Goal: Task Accomplishment & Management: Complete application form

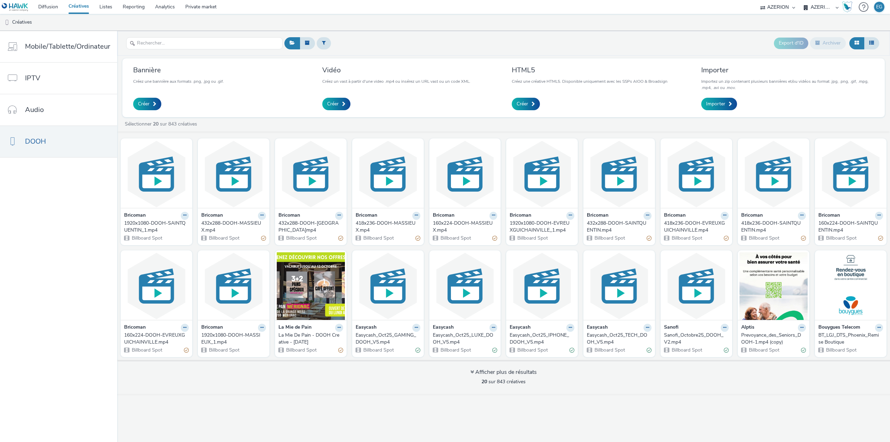
select select "79162ed7-0017-4339-93b0-3399b708648f"
click at [200, 8] on link "Private market" at bounding box center [201, 7] width 42 height 14
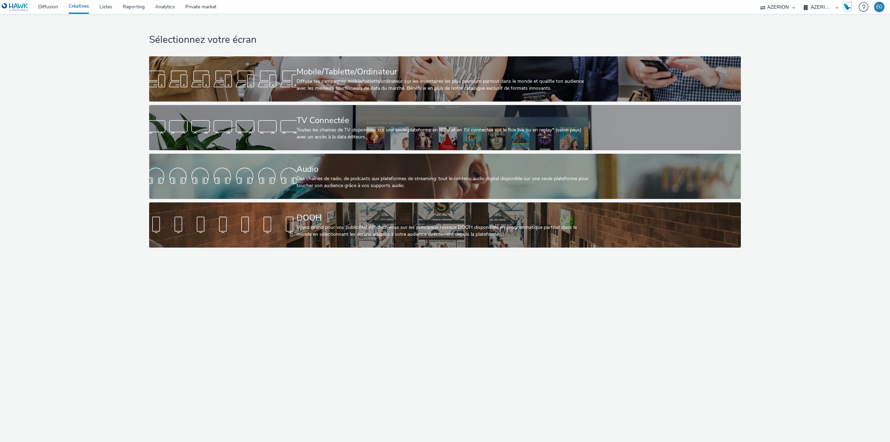
select select "79162ed7-0017-4339-93b0-3399b708648f"
click at [106, 8] on link "Listes" at bounding box center [105, 7] width 23 height 14
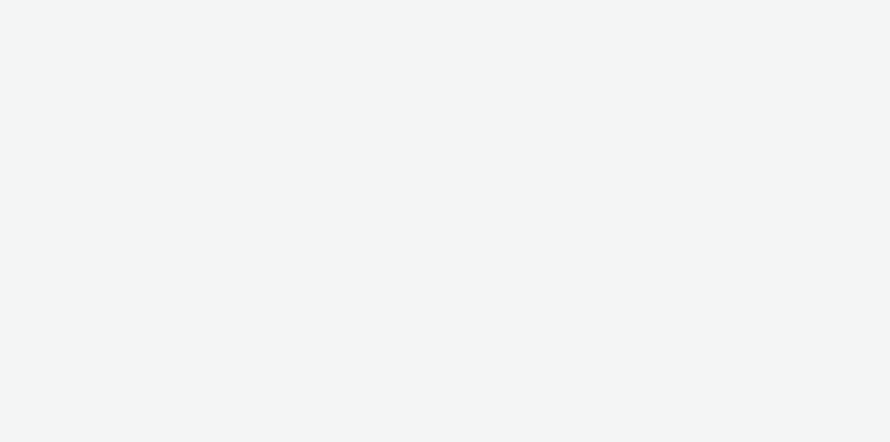
select select "79162ed7-0017-4339-93b0-3399b708648f"
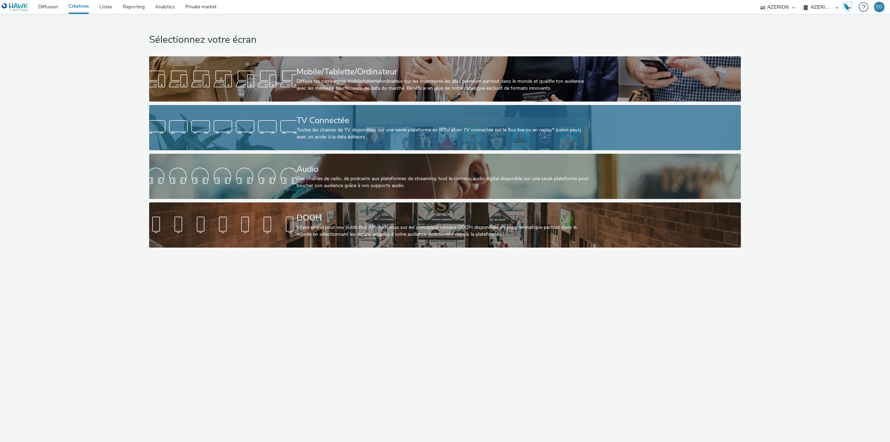
click at [328, 121] on div "TV Connectée" at bounding box center [444, 120] width 294 height 12
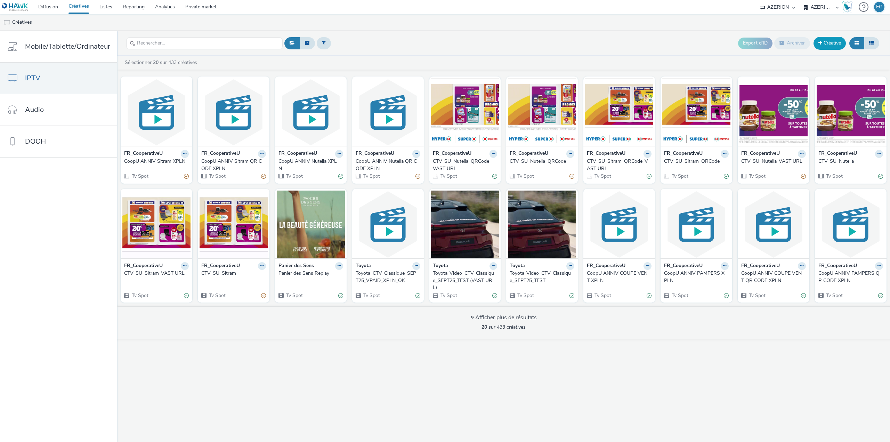
click at [830, 43] on link "Créative" at bounding box center [830, 43] width 32 height 13
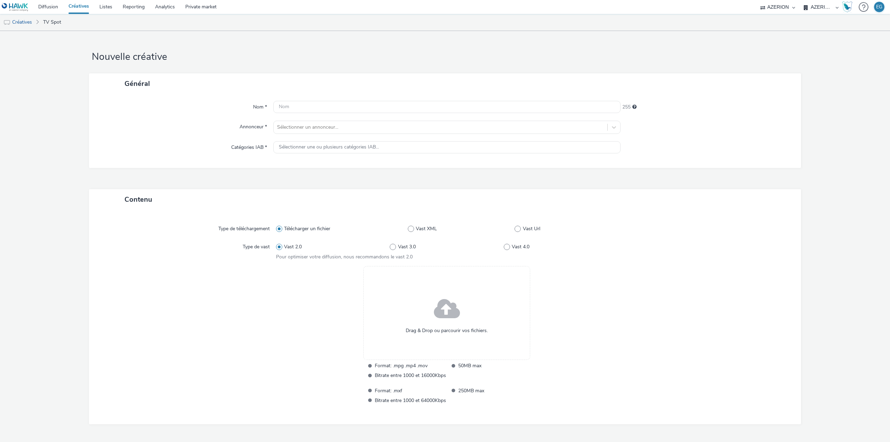
click at [447, 294] on span at bounding box center [447, 309] width 26 height 35
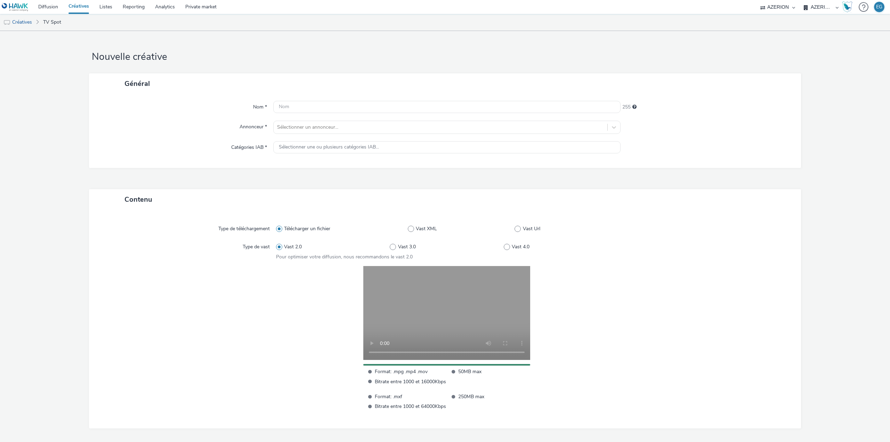
click at [332, 100] on div "Nom * 255 Annonceur * Sélectionner un annonceur... Catégories IAB * Sélectionne…" at bounding box center [445, 131] width 712 height 74
click at [325, 105] on input "text" at bounding box center [446, 107] width 347 height 12
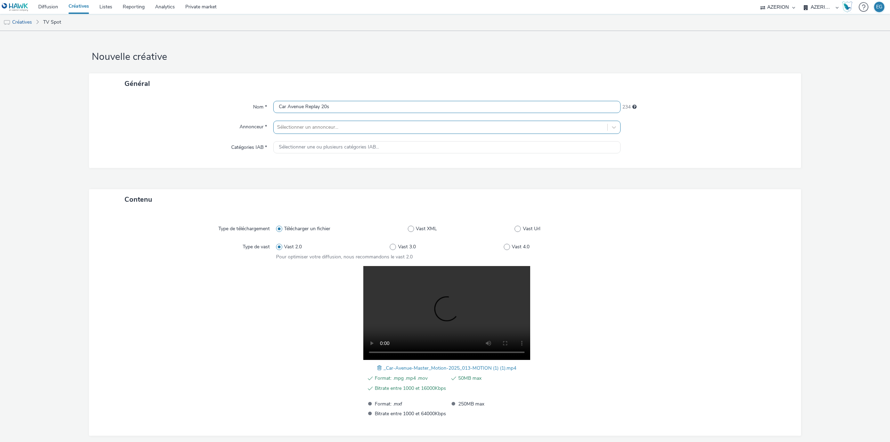
type input "Car Avenue Replay 20s"
click at [284, 123] on div at bounding box center [440, 127] width 327 height 8
type input "car av"
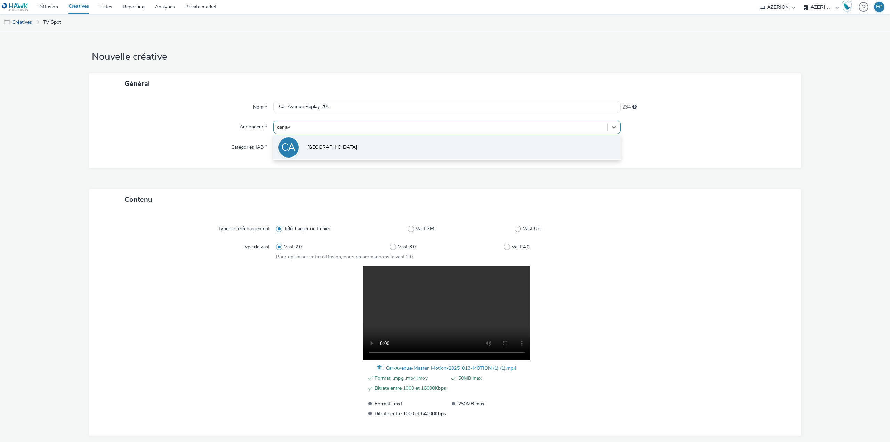
click at [314, 152] on li "CA Car Avenue" at bounding box center [446, 146] width 347 height 23
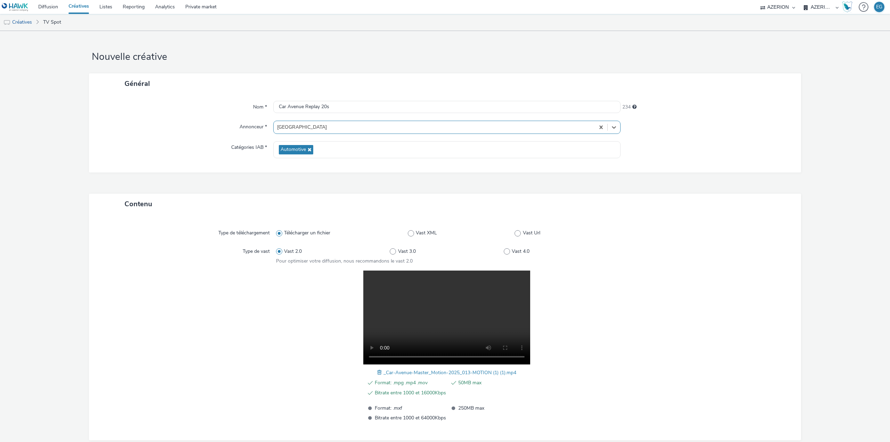
click at [204, 160] on div "Nom * Car Avenue Replay 20s 234 Annonceur * option Car Avenue, selected. Select…" at bounding box center [445, 133] width 712 height 79
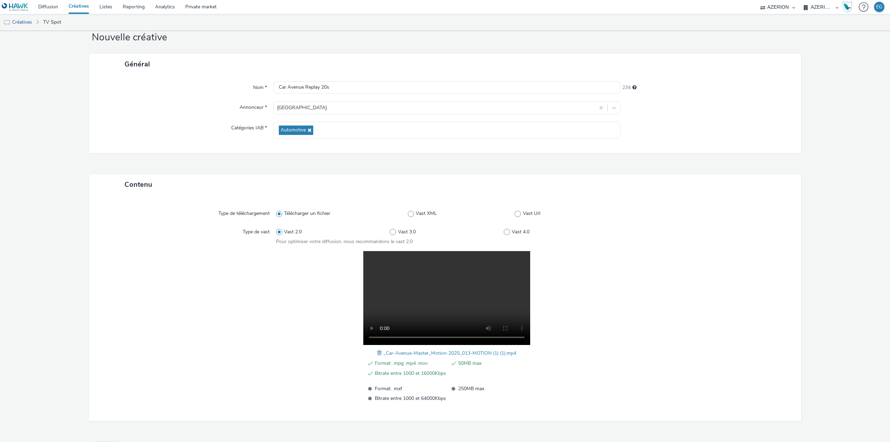
scroll to position [37, 0]
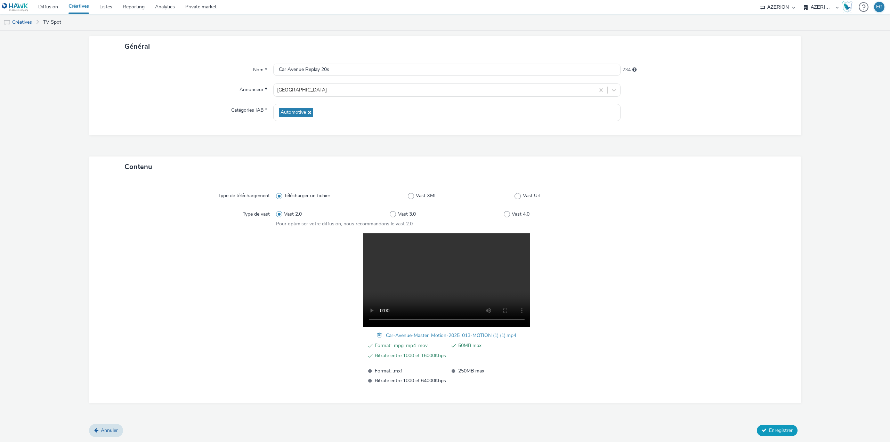
click at [769, 425] on button "Enregistrer" at bounding box center [777, 430] width 41 height 11
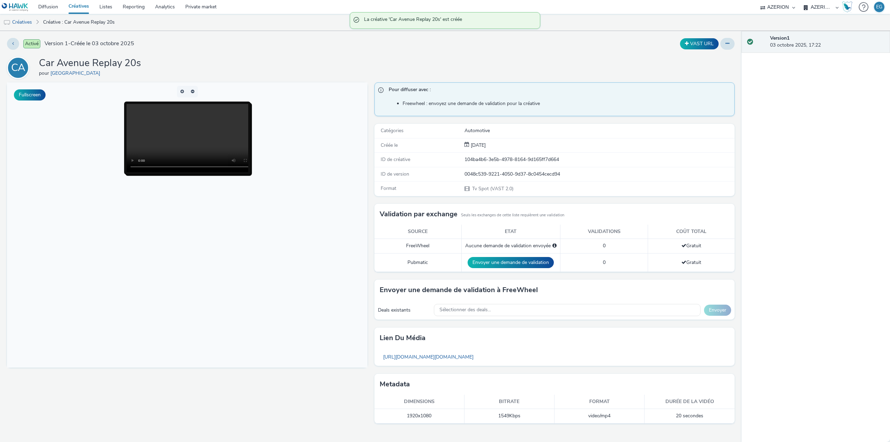
click at [313, 51] on div "Activé Version 1 - Créée le 03 octobre 2025 VAST URL CA Car Avenue Replay 20s p…" at bounding box center [371, 236] width 742 height 411
click at [195, 7] on link "Private market" at bounding box center [201, 7] width 42 height 14
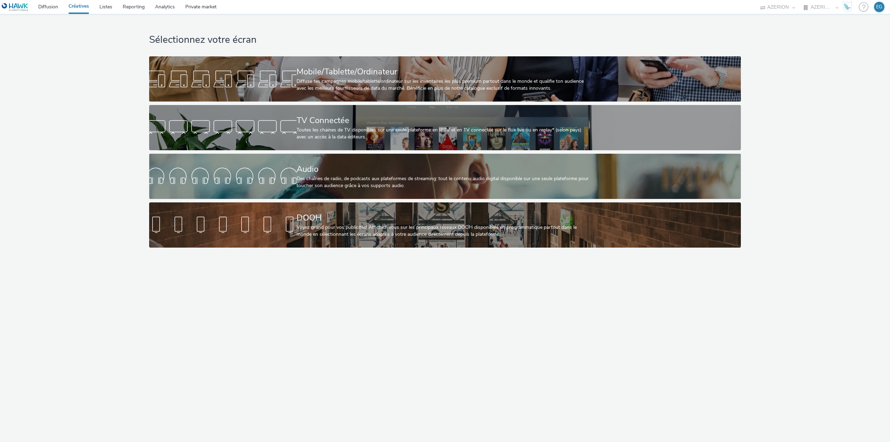
select select "79162ed7-0017-4339-93b0-3399b708648f"
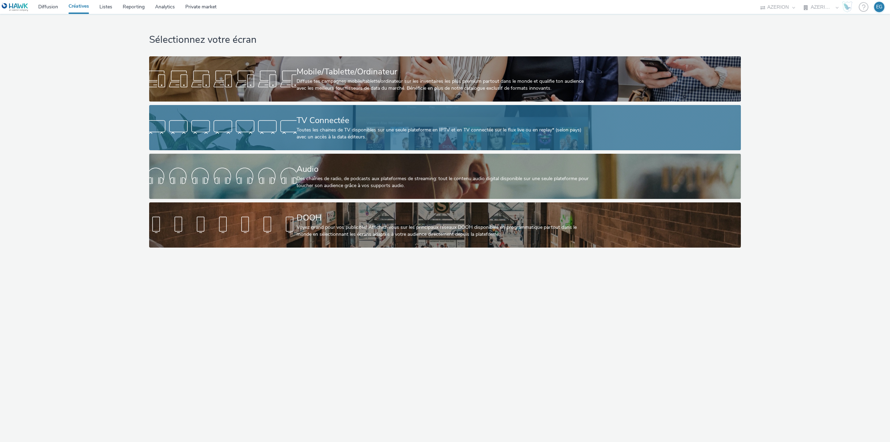
click at [298, 116] on div "TV Connectée" at bounding box center [444, 120] width 294 height 12
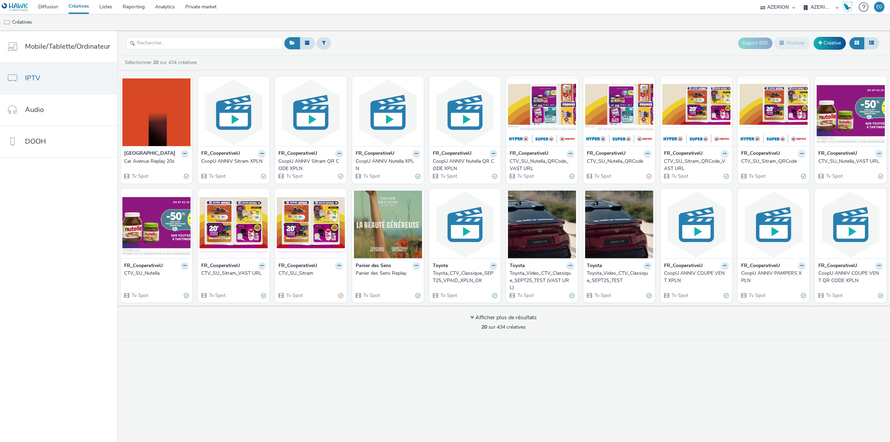
click at [143, 162] on div "Car Avenue Replay 20s" at bounding box center [155, 161] width 62 height 7
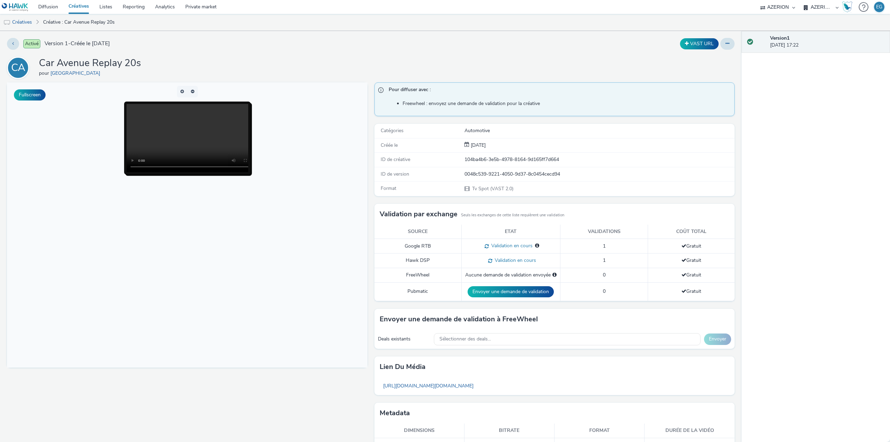
click at [76, 5] on link "Créatives" at bounding box center [78, 7] width 31 height 14
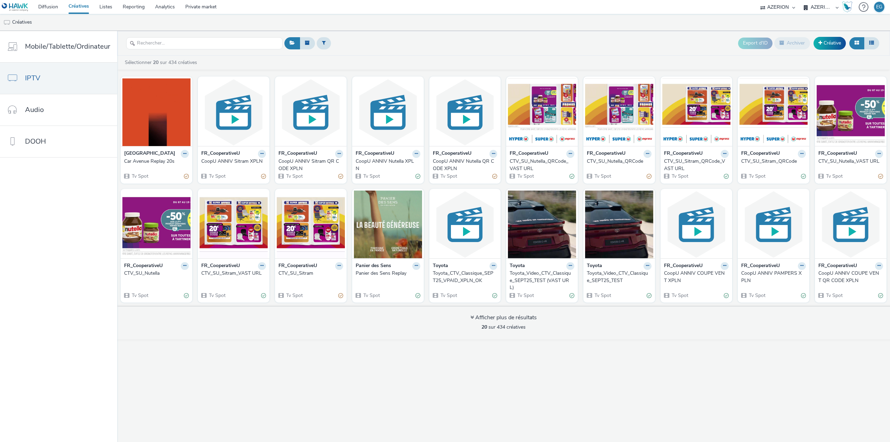
click at [192, 64] on link "Sélectionner 20 sur 434 créatives" at bounding box center [162, 62] width 76 height 7
checkbox input "true"
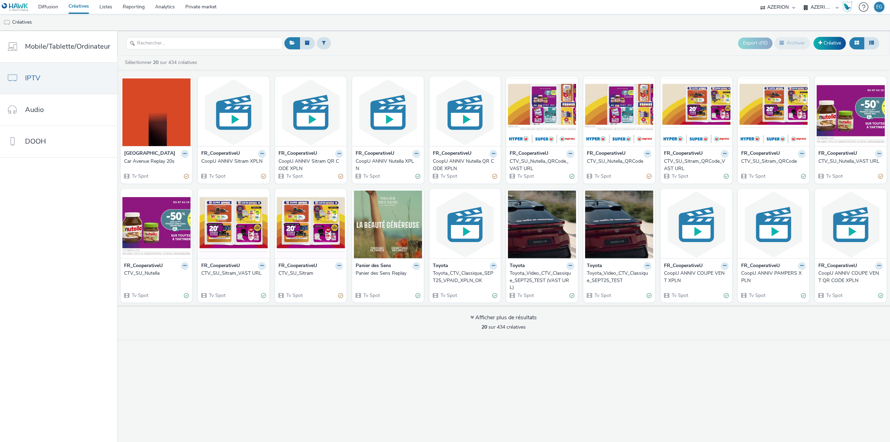
checkbox input "true"
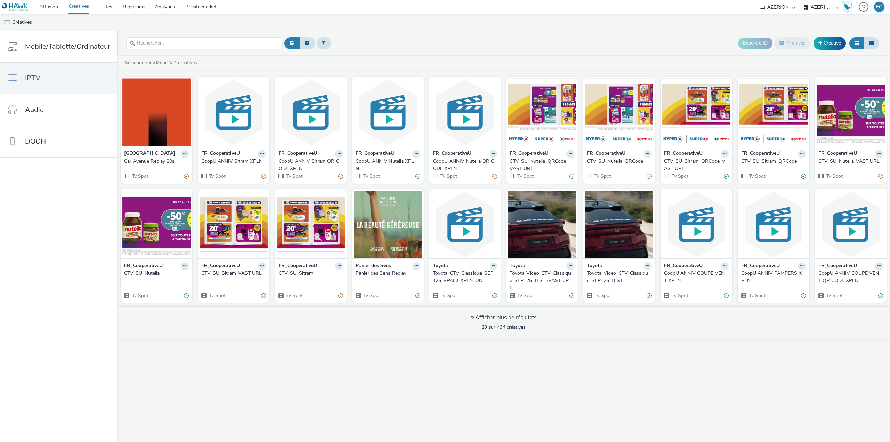
checkbox input "true"
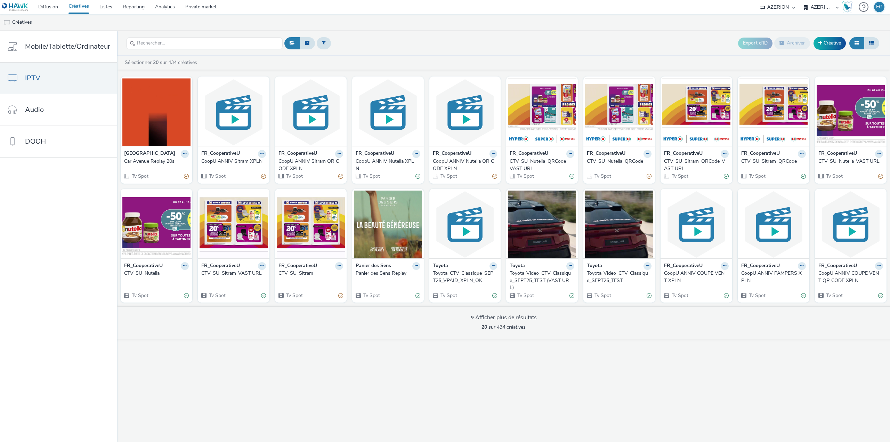
checkbox input "true"
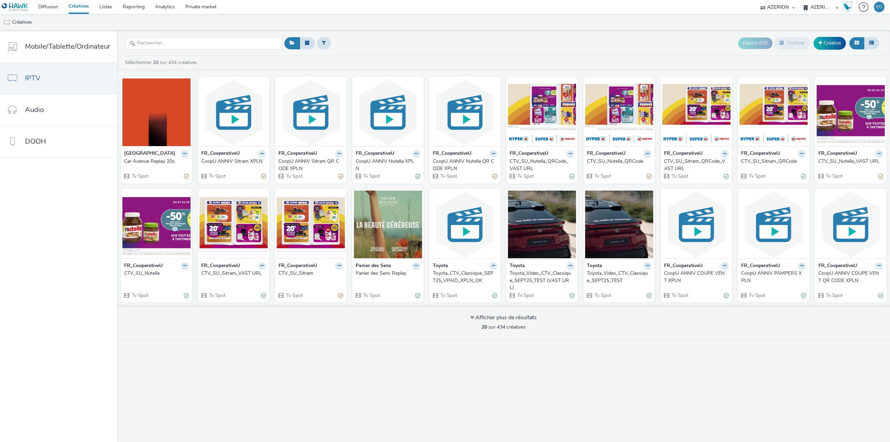
checkbox input "true"
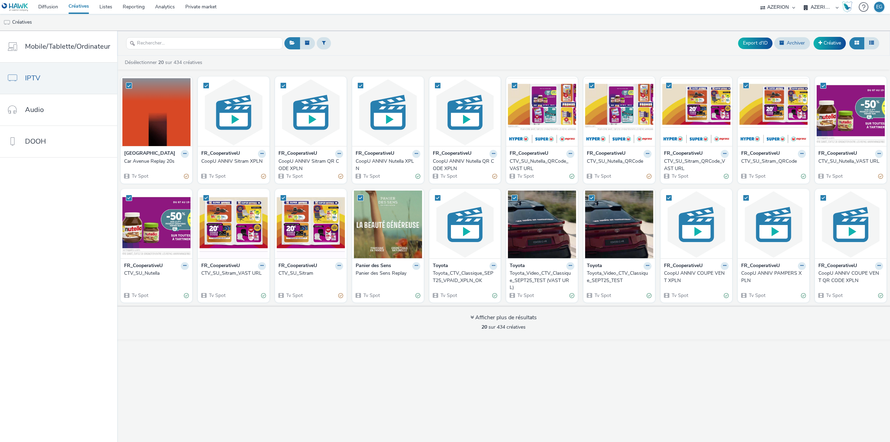
click at [147, 117] on img at bounding box center [156, 112] width 68 height 68
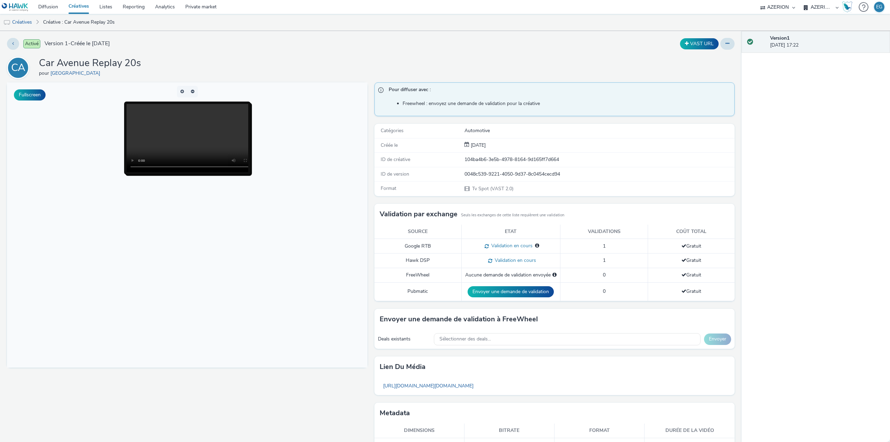
click at [82, 8] on link "Créatives" at bounding box center [78, 7] width 31 height 14
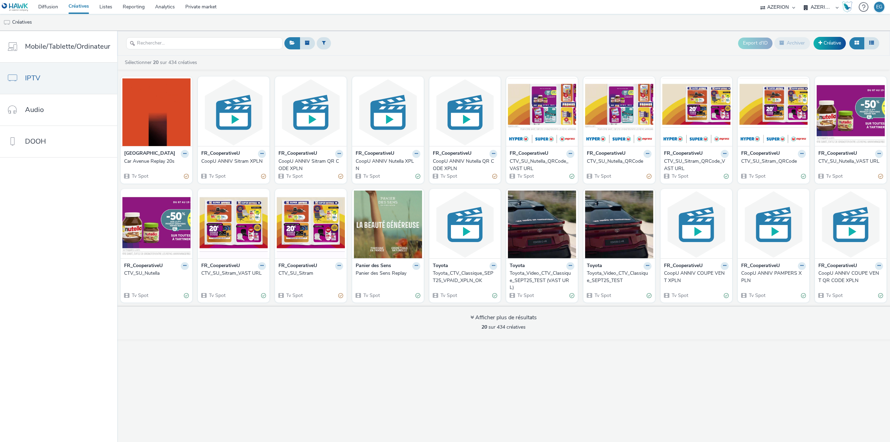
click at [137, 155] on strong "[GEOGRAPHIC_DATA]" at bounding box center [149, 154] width 51 height 8
click at [137, 160] on div "Car Avenue Replay 20s" at bounding box center [155, 161] width 62 height 7
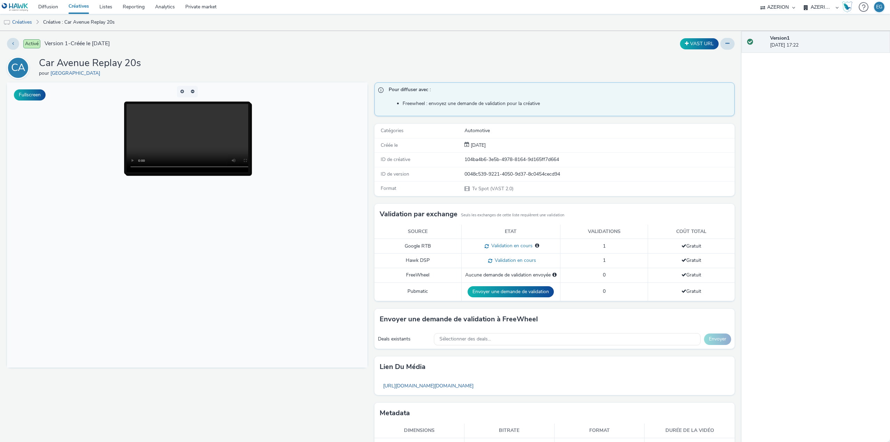
click at [197, 45] on div "Activé Version 1 - Créée le 03 octobre 2025" at bounding box center [225, 44] width 437 height 12
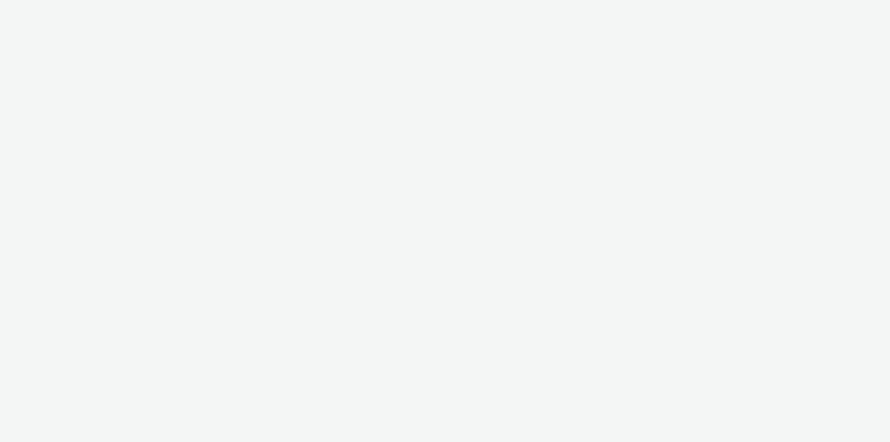
select select "79162ed7-0017-4339-93b0-3399b708648f"
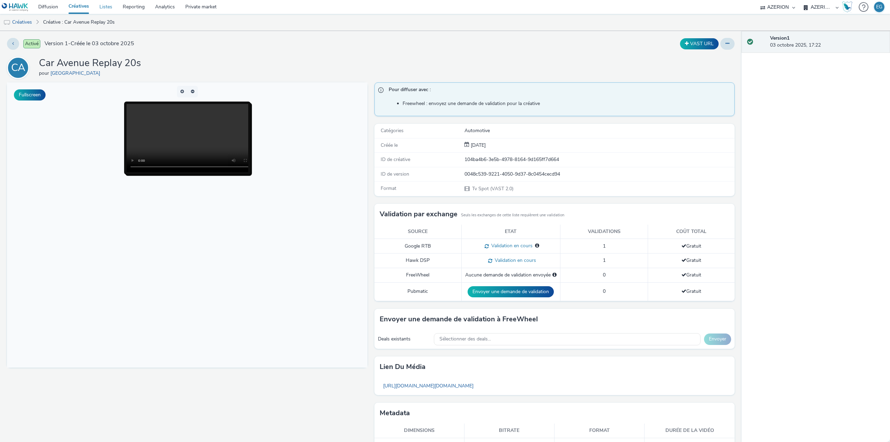
click at [107, 12] on link "Listes" at bounding box center [105, 7] width 23 height 14
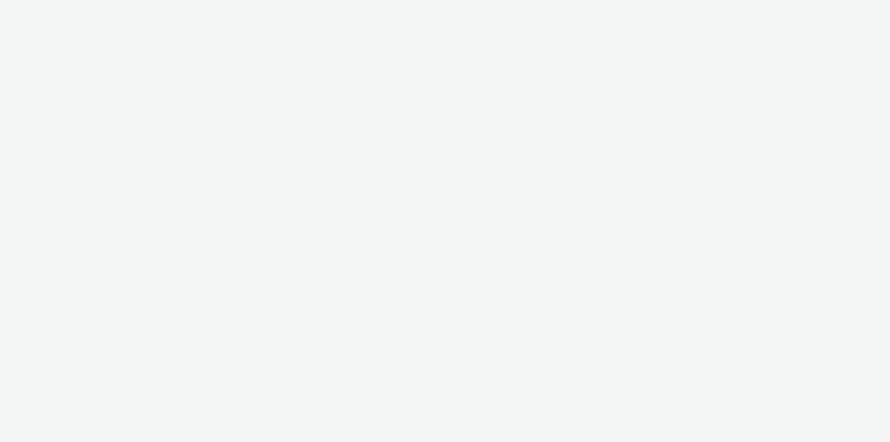
select select "79162ed7-0017-4339-93b0-3399b708648f"
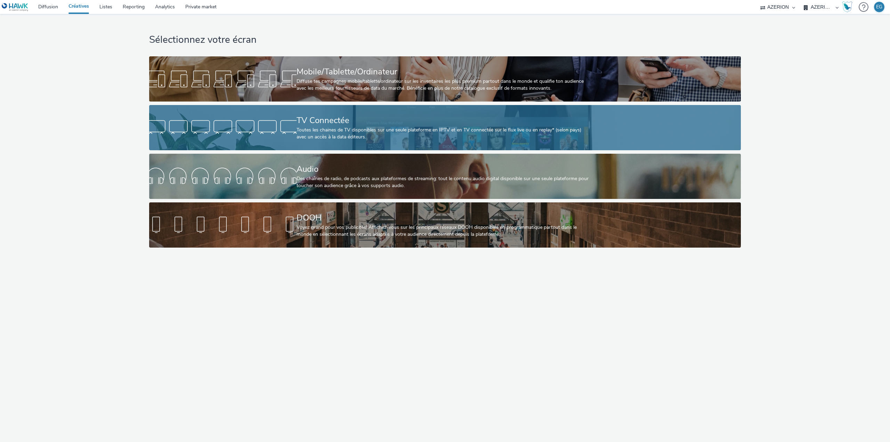
click at [438, 118] on div "TV Connectée" at bounding box center [444, 120] width 294 height 12
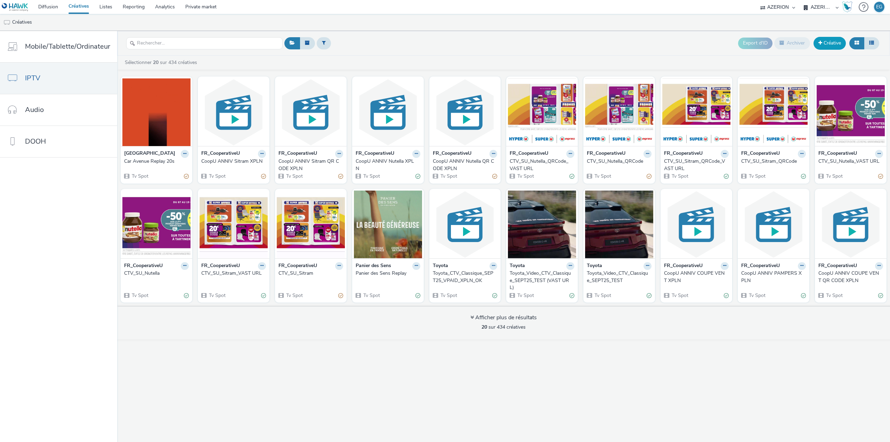
click at [835, 47] on link "Créative" at bounding box center [830, 43] width 32 height 13
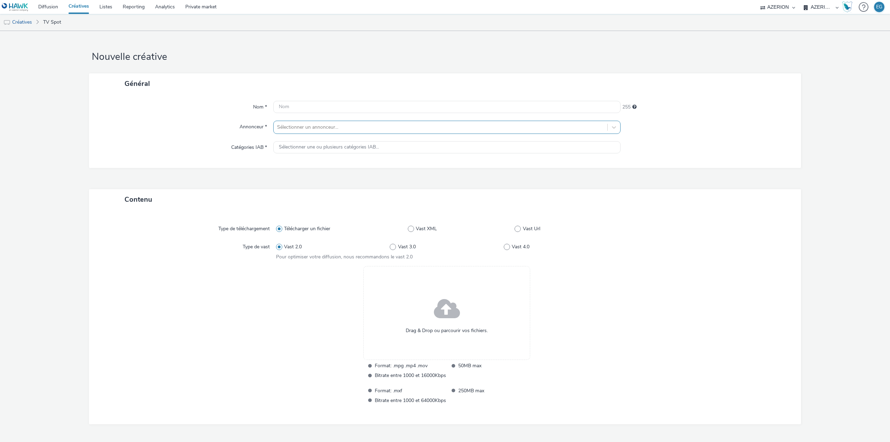
click at [307, 130] on div at bounding box center [440, 127] width 327 height 8
type input "car av"
click at [111, 77] on div "Général" at bounding box center [445, 83] width 712 height 21
click at [284, 116] on div "Nom * 255 Annonceur * Sélectionner un annonceur... Catégories IAB * Sélectionne…" at bounding box center [445, 131] width 712 height 74
click at [285, 113] on div at bounding box center [446, 107] width 347 height 13
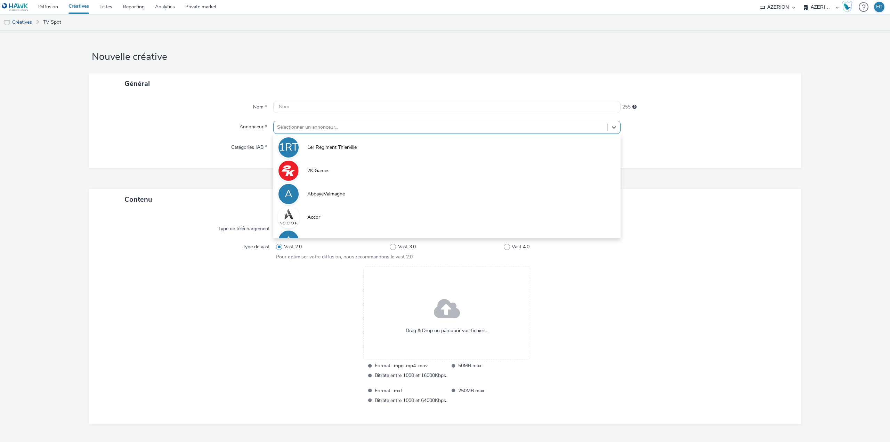
click at [288, 128] on div at bounding box center [440, 127] width 327 height 8
type input "car"
click at [314, 129] on div at bounding box center [440, 127] width 327 height 8
type input "ave"
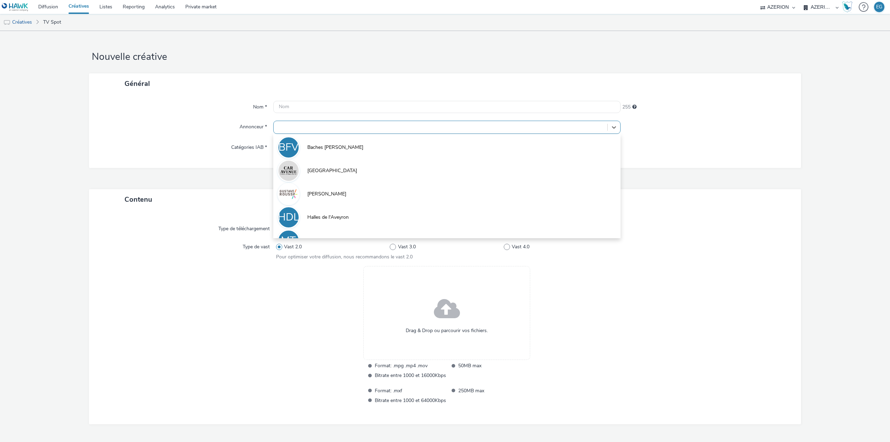
click at [291, 128] on div at bounding box center [440, 127] width 327 height 8
type input "ave"
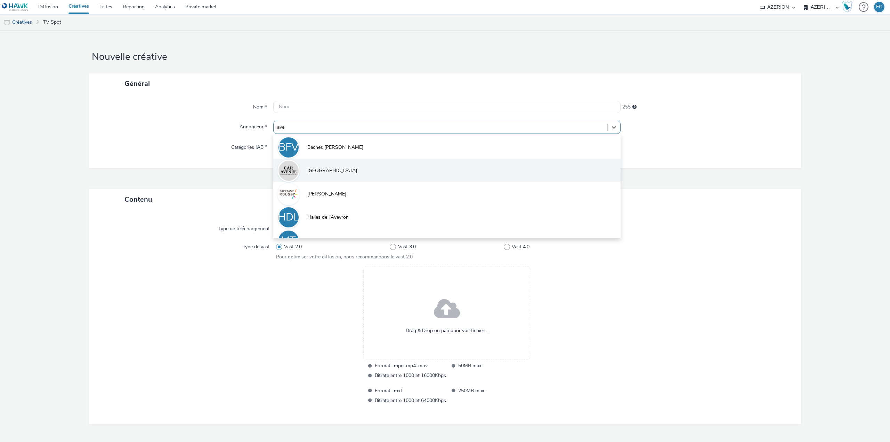
click at [302, 171] on li "[GEOGRAPHIC_DATA]" at bounding box center [446, 170] width 347 height 23
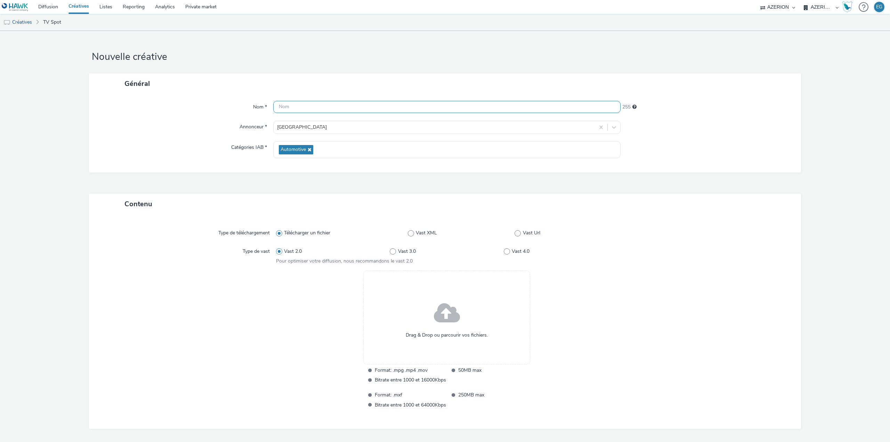
click at [284, 106] on input "text" at bounding box center [446, 107] width 347 height 12
type input "Car Avenue 20s replay"
click at [467, 289] on div "Drag & Drop ou parcourir vos fichiers." at bounding box center [446, 317] width 167 height 94
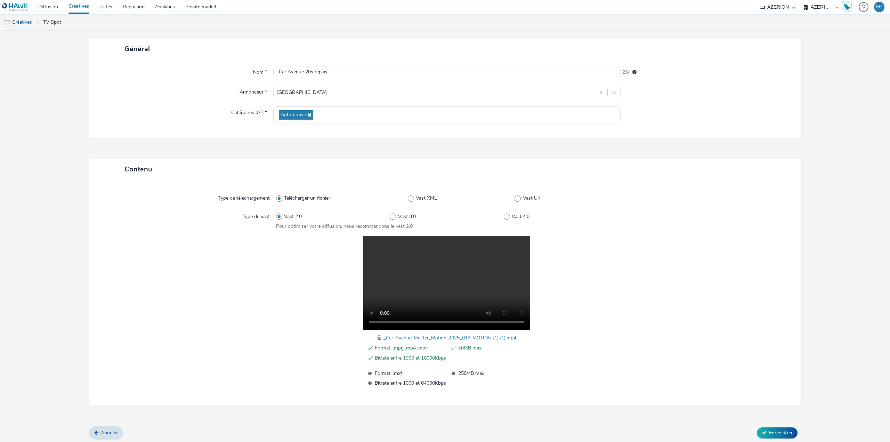
scroll to position [37, 0]
click at [782, 431] on span "Enregistrer" at bounding box center [781, 430] width 24 height 7
